Goal: Task Accomplishment & Management: Use online tool/utility

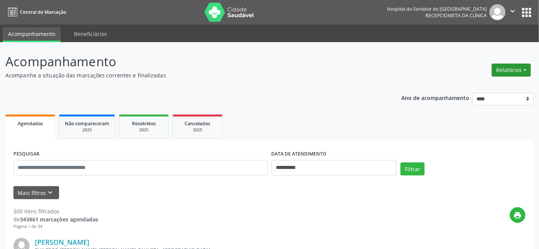
click at [525, 69] on button "Relatórios" at bounding box center [511, 70] width 39 height 13
click at [469, 86] on link "Agendamentos" at bounding box center [489, 86] width 82 height 11
select select "*"
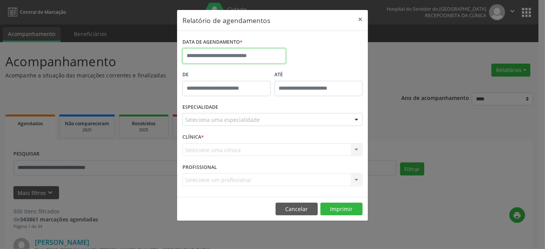
click at [228, 51] on input "text" at bounding box center [235, 55] width 104 height 15
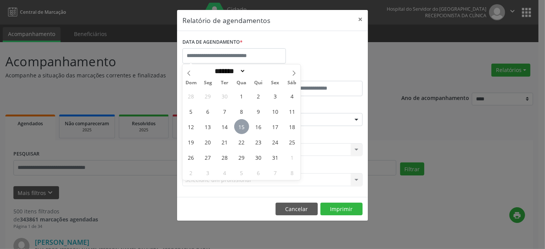
click at [242, 127] on span "15" at bounding box center [241, 126] width 15 height 15
type input "**********"
click at [242, 127] on span "15" at bounding box center [241, 126] width 15 height 15
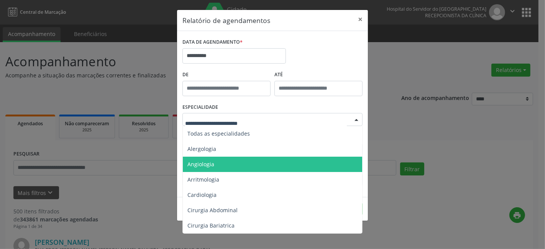
scroll to position [85, 0]
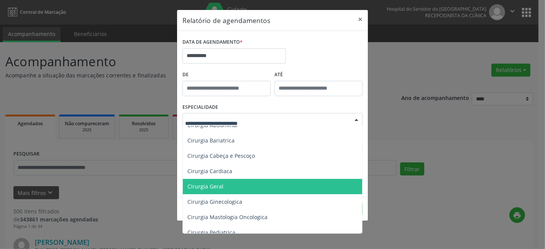
click at [199, 185] on span "Cirurgia Geral" at bounding box center [206, 186] width 36 height 7
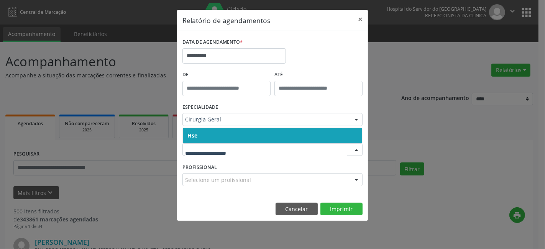
click at [217, 137] on span "Hse" at bounding box center [272, 135] width 179 height 15
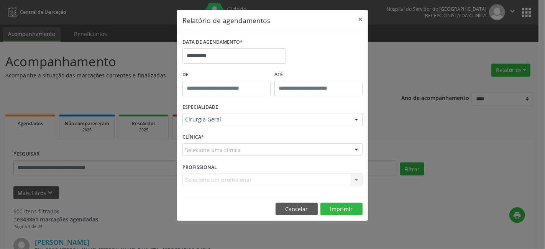
click at [215, 154] on div "Selecione uma clínica" at bounding box center [273, 149] width 180 height 13
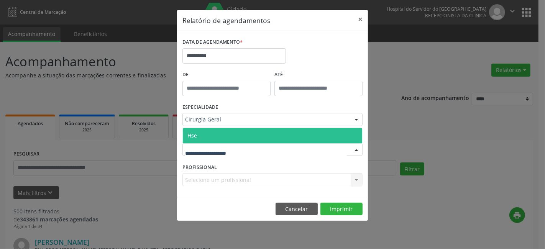
click at [224, 133] on span "Hse" at bounding box center [272, 135] width 179 height 15
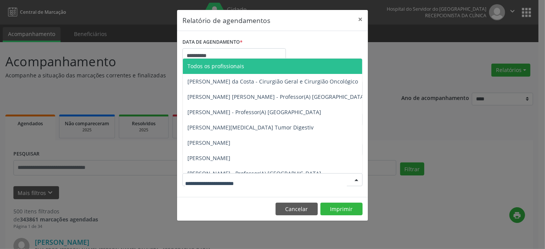
click at [214, 174] on div at bounding box center [273, 179] width 180 height 13
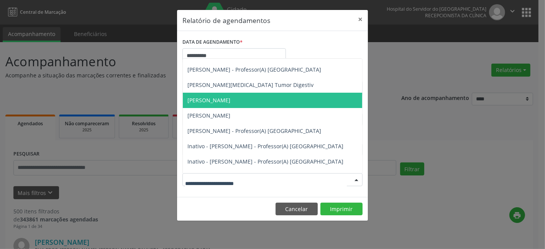
scroll to position [0, 0]
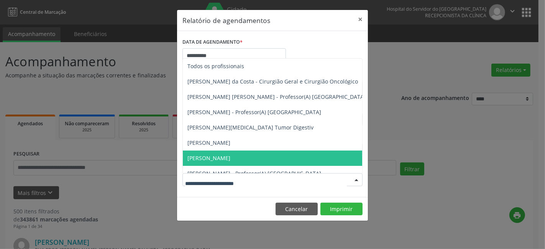
click at [192, 181] on input "text" at bounding box center [266, 183] width 162 height 15
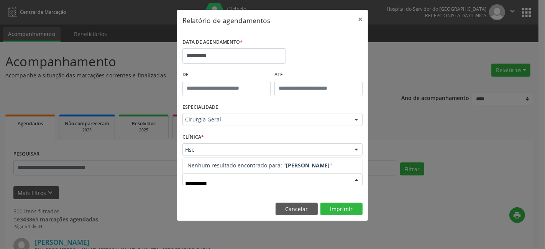
type input "**********"
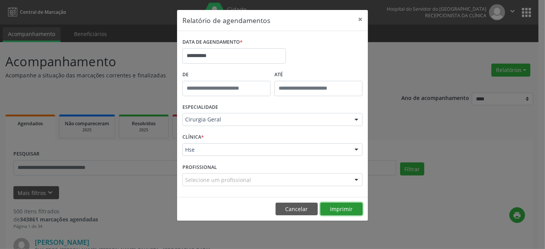
click at [343, 207] on button "Imprimir" at bounding box center [342, 209] width 42 height 13
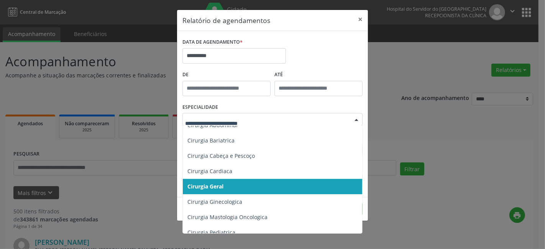
click at [356, 119] on div at bounding box center [357, 120] width 12 height 13
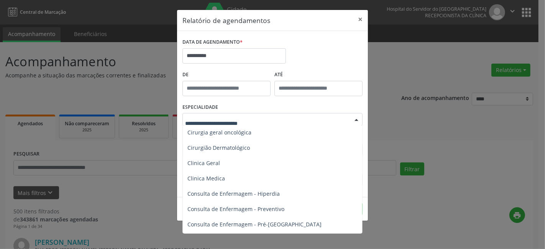
scroll to position [255, 0]
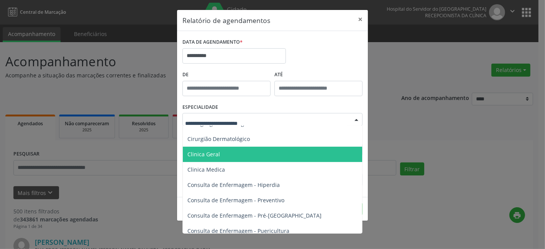
click at [216, 154] on span "Clinica Geral" at bounding box center [204, 154] width 33 height 7
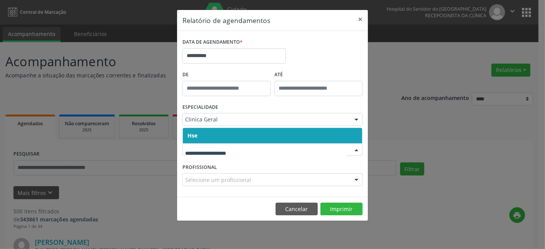
click at [217, 138] on span "Hse" at bounding box center [272, 135] width 179 height 15
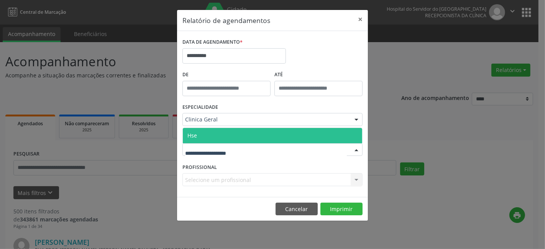
click at [221, 135] on span "Hse" at bounding box center [272, 135] width 179 height 15
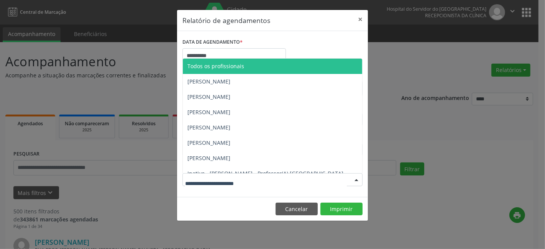
click at [202, 175] on div at bounding box center [273, 179] width 180 height 13
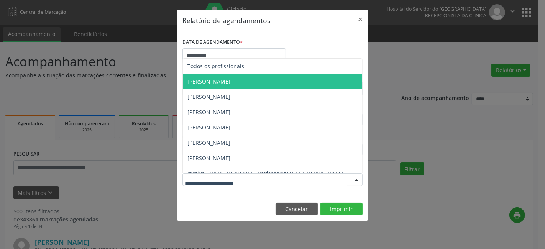
click at [213, 81] on span "[PERSON_NAME]" at bounding box center [209, 81] width 43 height 7
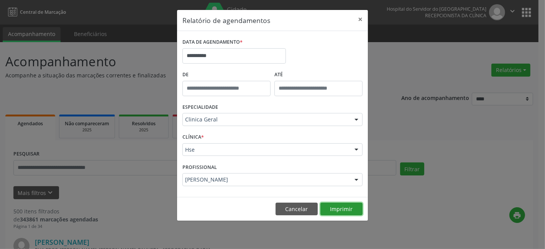
click at [340, 208] on button "Imprimir" at bounding box center [342, 209] width 42 height 13
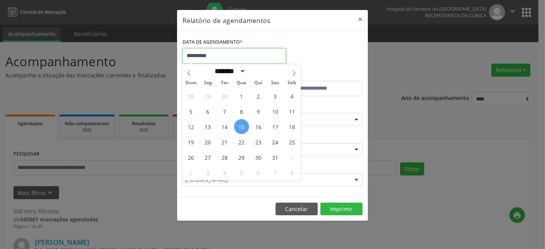
click at [236, 51] on input "**********" at bounding box center [235, 55] width 104 height 15
click at [242, 127] on span "15" at bounding box center [241, 126] width 15 height 15
type input "**********"
click at [242, 127] on span "15" at bounding box center [241, 126] width 15 height 15
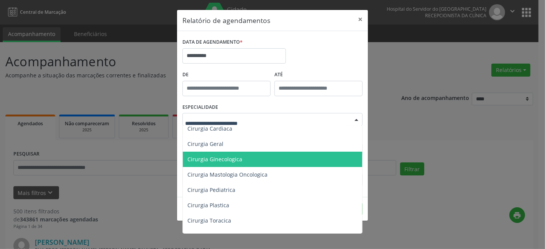
scroll to position [170, 0]
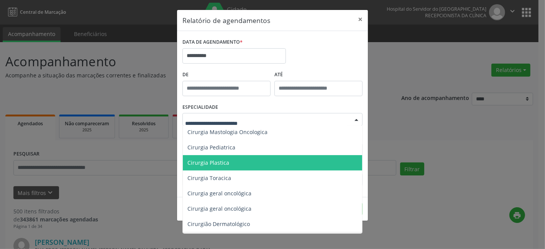
click at [223, 162] on span "Cirurgia Plastica" at bounding box center [209, 162] width 42 height 7
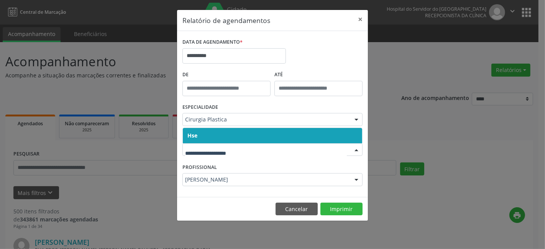
click at [218, 134] on span "Hse" at bounding box center [272, 135] width 179 height 15
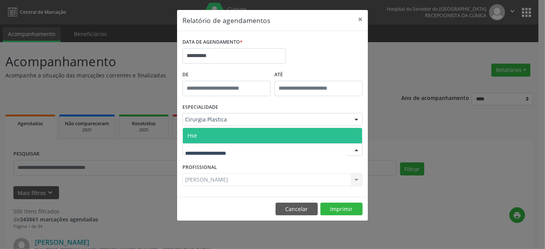
click at [224, 138] on span "Hse" at bounding box center [272, 135] width 179 height 15
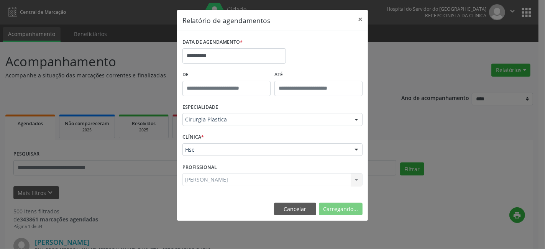
click at [208, 178] on div "[PERSON_NAME] Todos os profissionais [PERSON_NAME] [PERSON_NAME] [PERSON_NAME] …" at bounding box center [273, 179] width 180 height 13
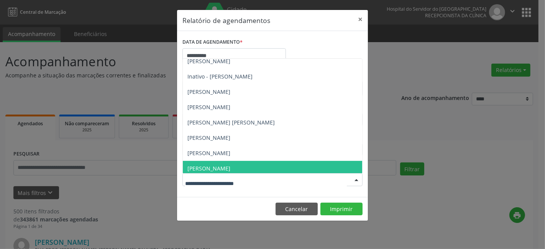
scroll to position [146, 0]
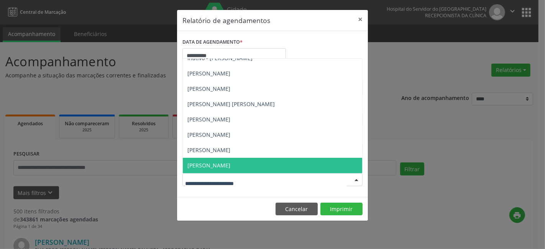
click at [225, 166] on span "[PERSON_NAME]" at bounding box center [209, 165] width 43 height 7
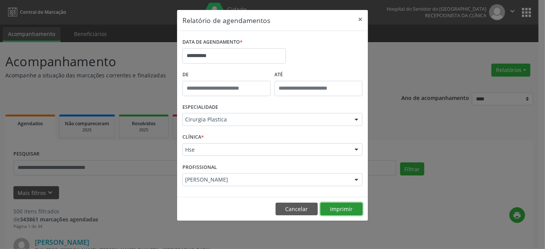
click at [339, 209] on button "Imprimir" at bounding box center [342, 209] width 42 height 13
